Goal: Information Seeking & Learning: Understand process/instructions

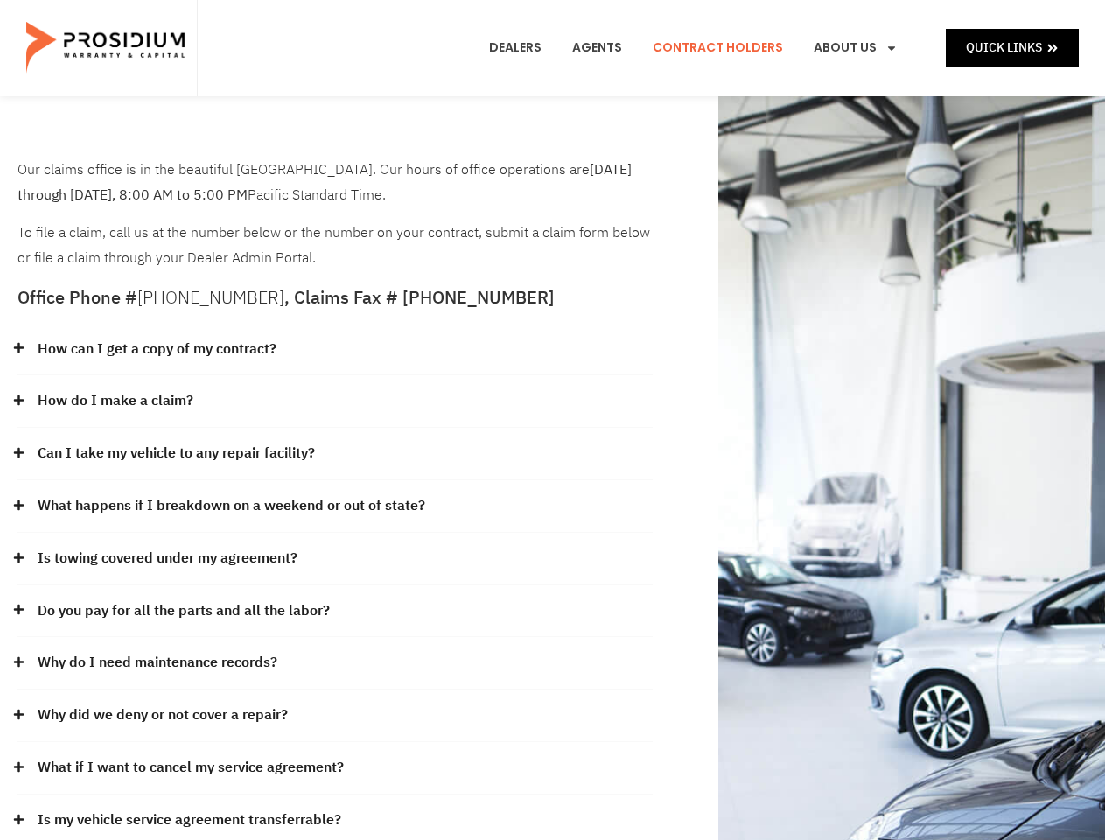
click at [552, 420] on div "How do I make a claim?" at bounding box center [334, 401] width 635 height 52
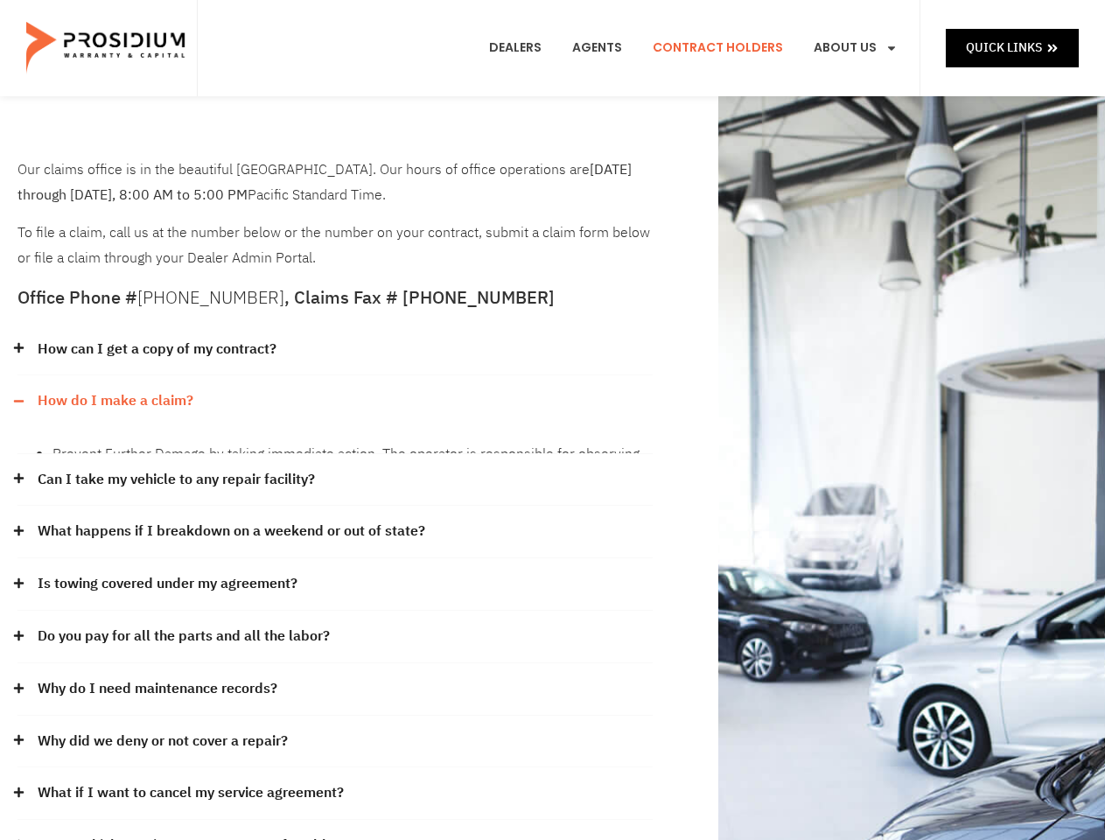
click at [335, 350] on div "How can I get a copy of my contract?" at bounding box center [334, 350] width 635 height 52
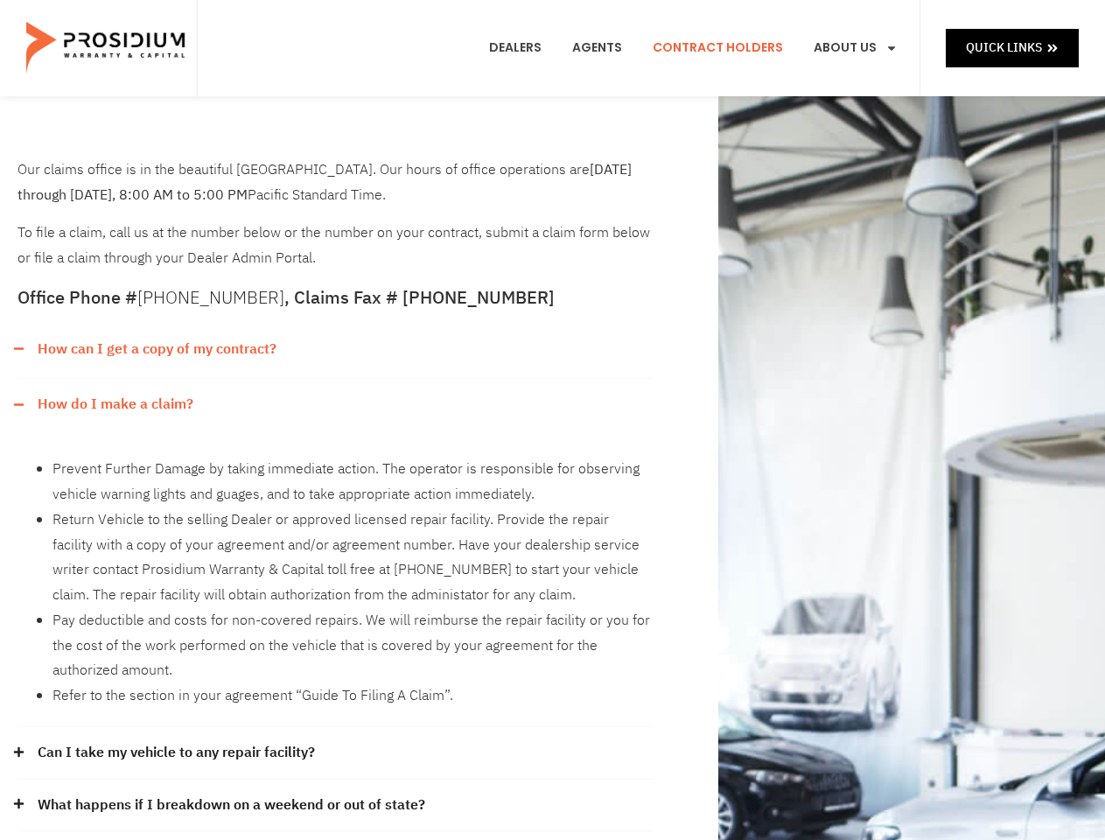
click at [156, 349] on link "How can I get a copy of my contract?" at bounding box center [157, 349] width 239 height 25
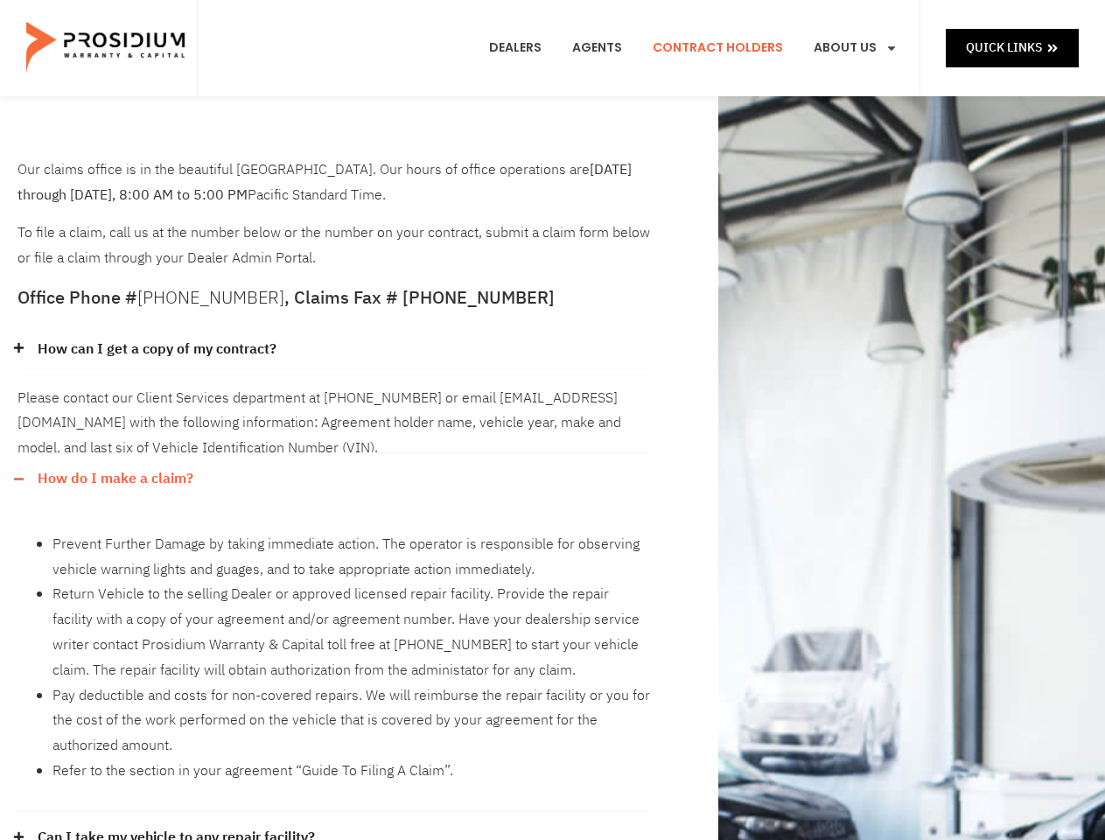
click at [335, 402] on div "Please contact our Client Services department at [PHONE_NUMBER] or email [EMAIL…" at bounding box center [334, 414] width 635 height 78
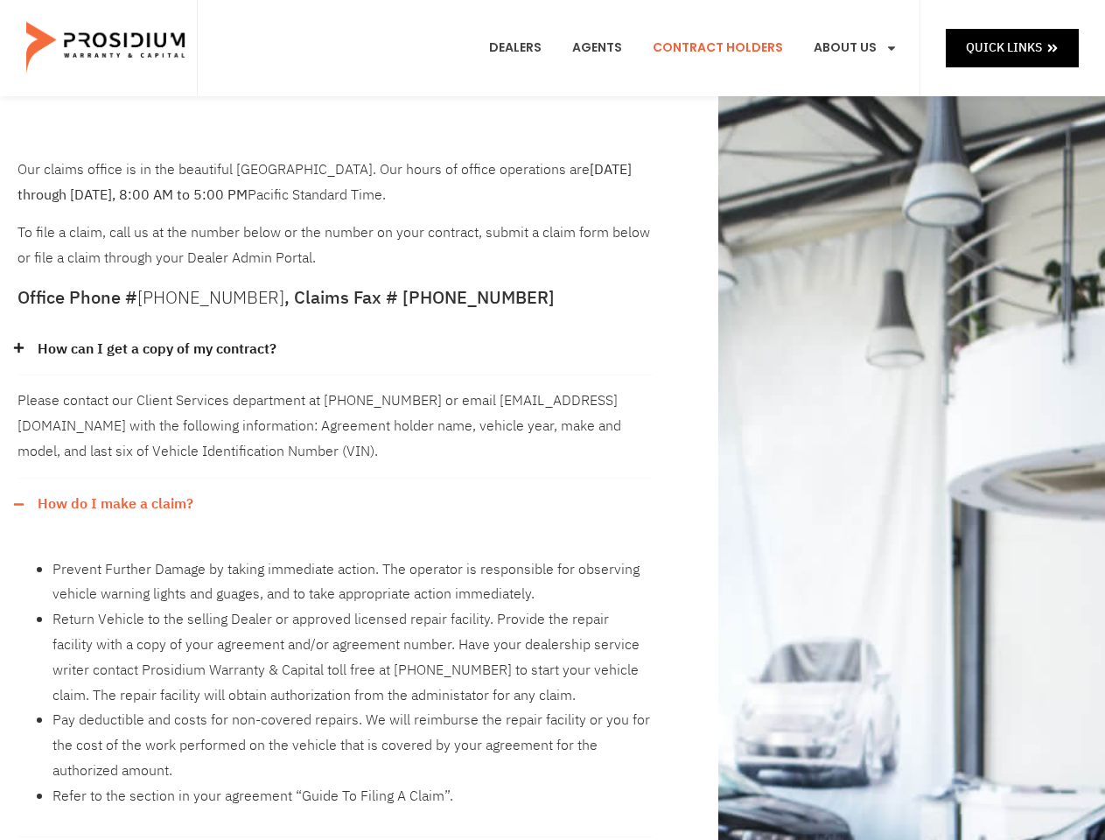
click at [115, 401] on div "Please contact our Client Services department at [PHONE_NUMBER] or email [EMAIL…" at bounding box center [334, 426] width 635 height 102
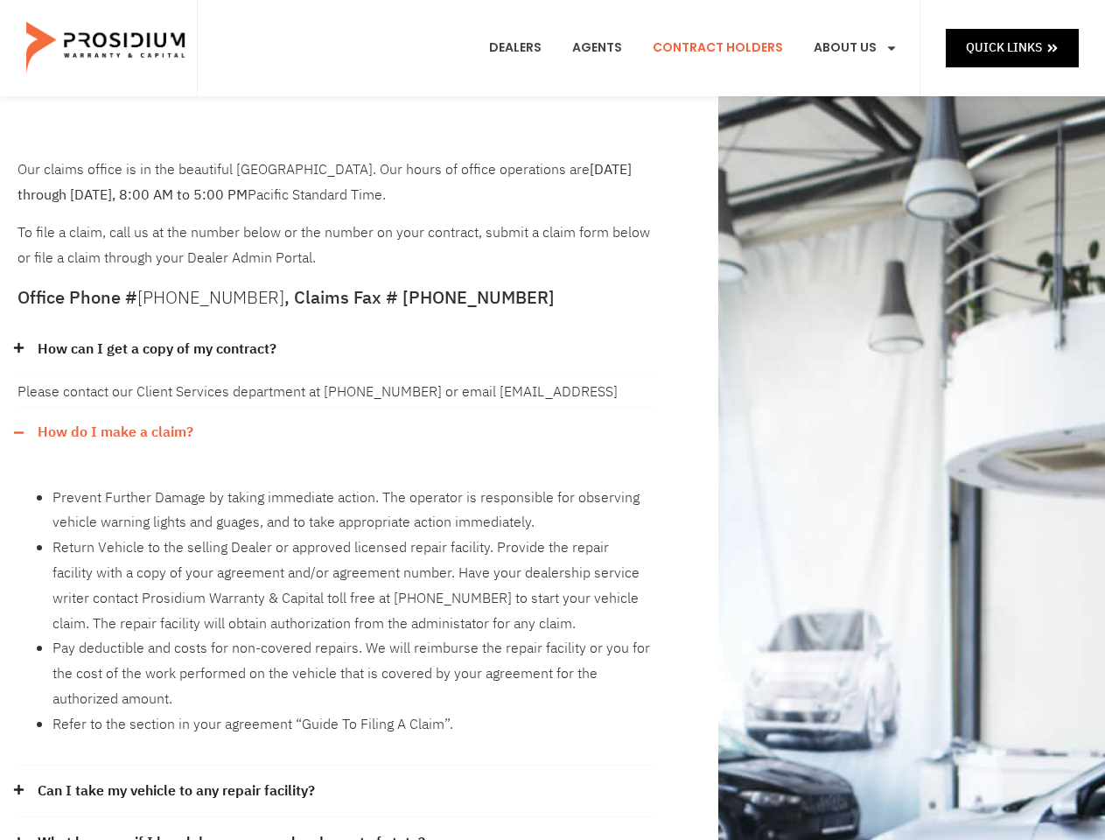
click at [335, 454] on div "How do I make a claim?" at bounding box center [334, 433] width 635 height 52
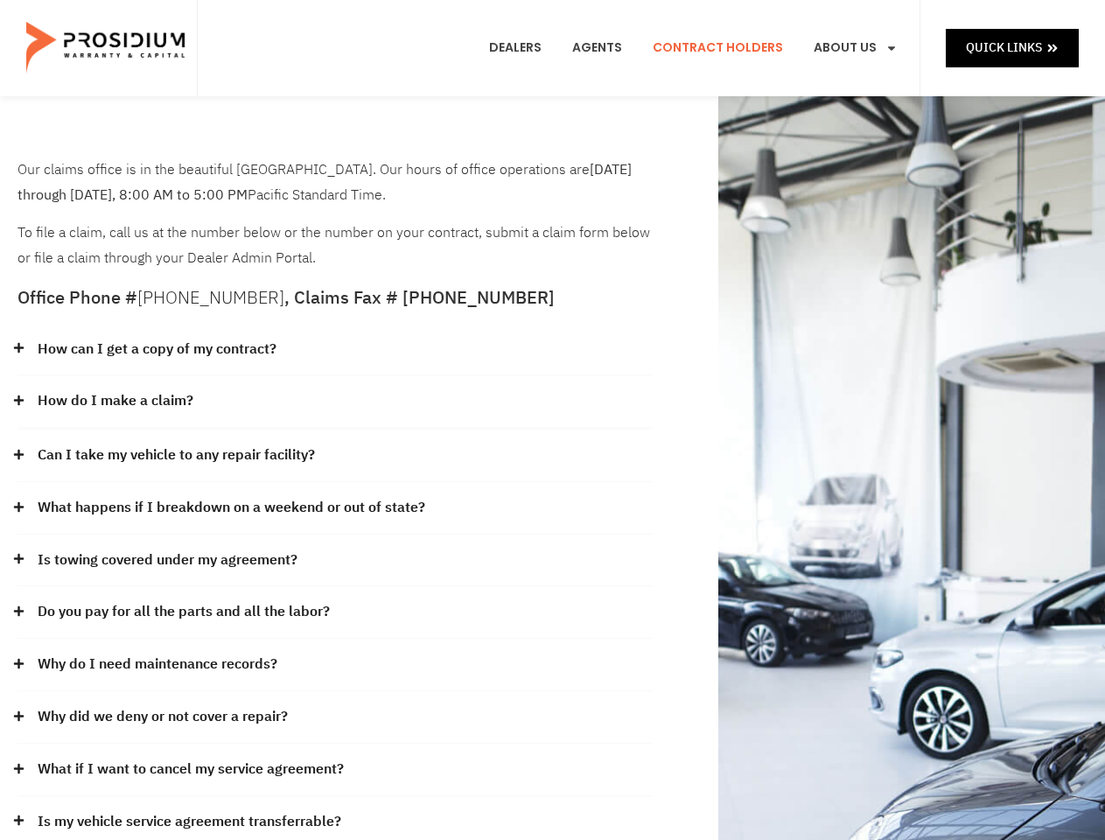
click at [177, 453] on link "Can I take my vehicle to any repair facility?" at bounding box center [176, 455] width 277 height 25
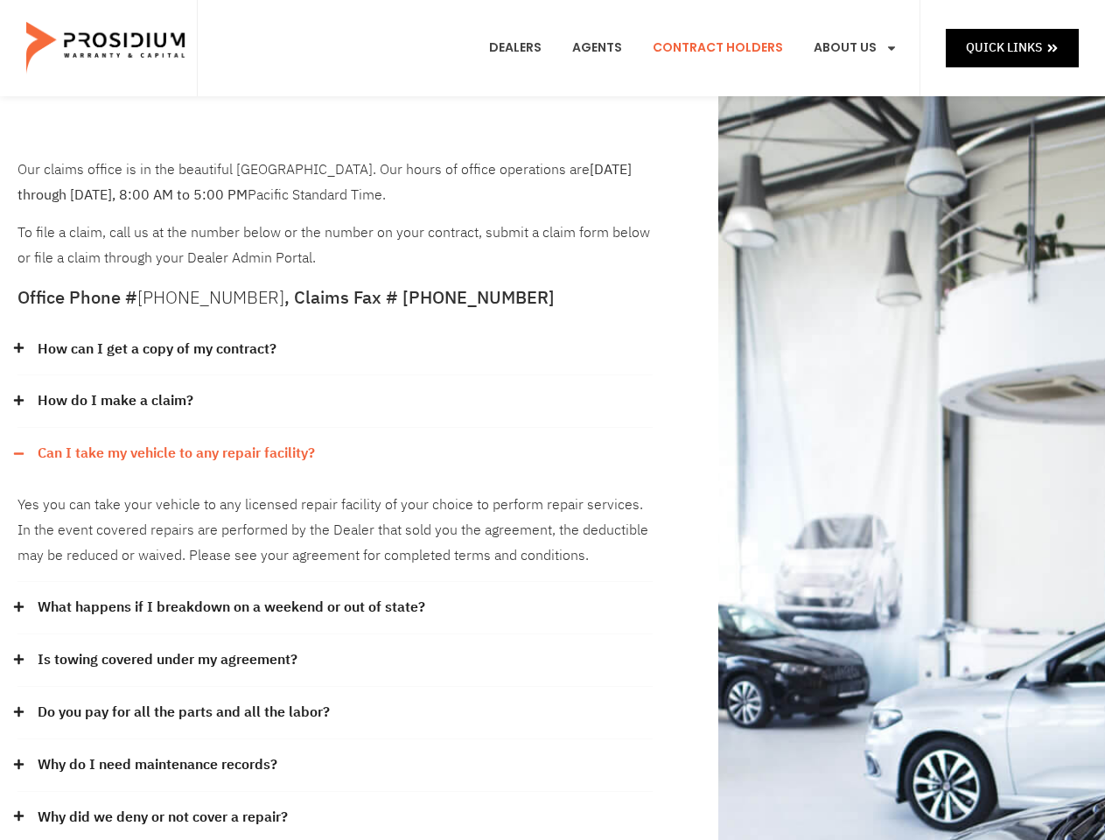
click at [335, 507] on div "Yes you can take your vehicle to any licensed repair facility of your choice to…" at bounding box center [334, 530] width 635 height 102
click at [229, 506] on div "Yes you can take your vehicle to any licensed repair facility of your choice to…" at bounding box center [334, 530] width 635 height 102
click at [335, 559] on div "Yes you can take your vehicle to any licensed repair facility of your choice to…" at bounding box center [334, 530] width 635 height 102
